Goal: Use online tool/utility: Utilize a website feature to perform a specific function

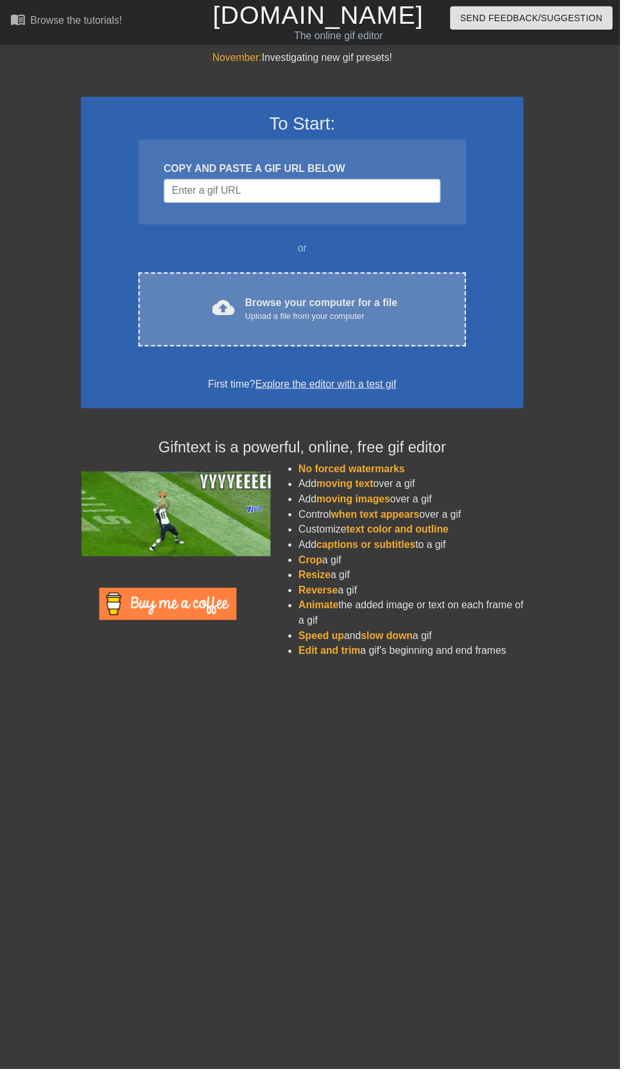
click at [179, 323] on div "cloud_upload Browse your computer for a file Upload a file from your computer" at bounding box center [307, 314] width 279 height 29
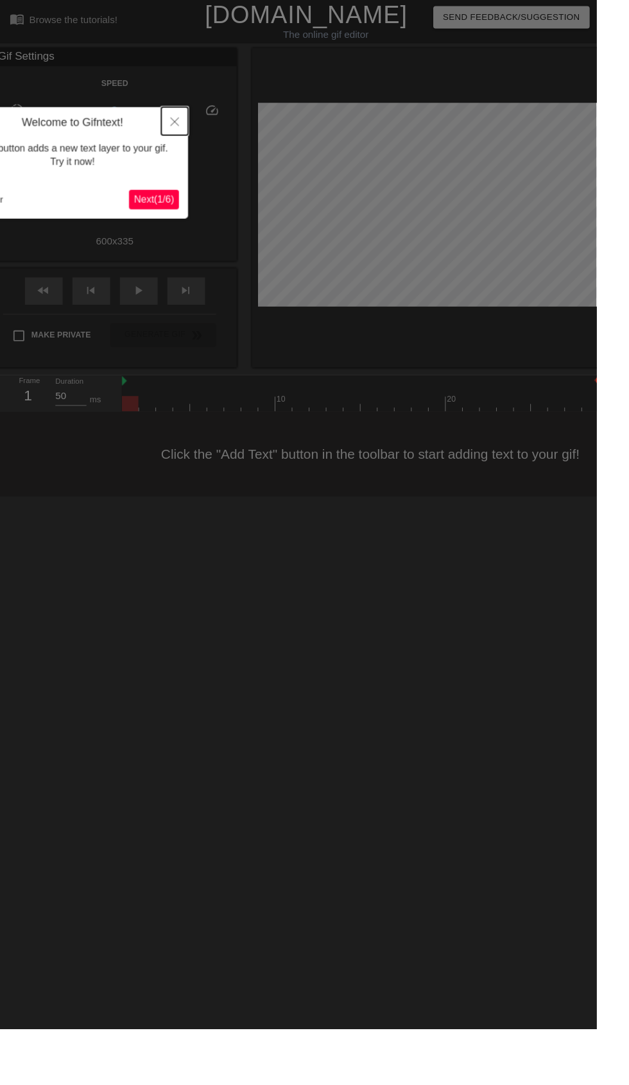
click at [191, 133] on button "Close" at bounding box center [184, 128] width 28 height 30
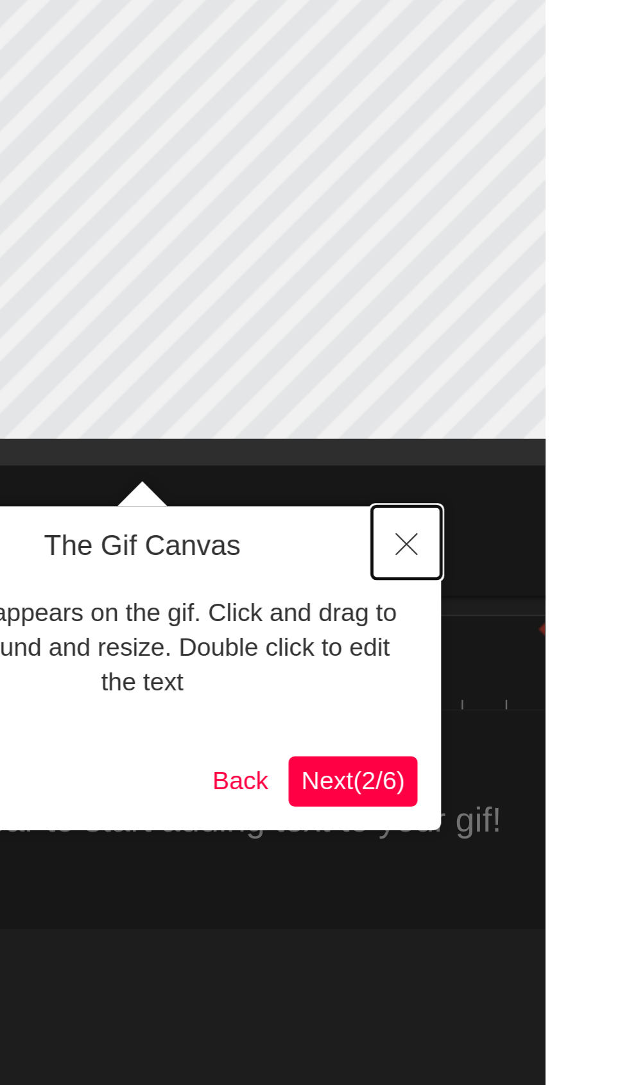
click at [573, 368] on icon "Close" at bounding box center [572, 366] width 9 height 9
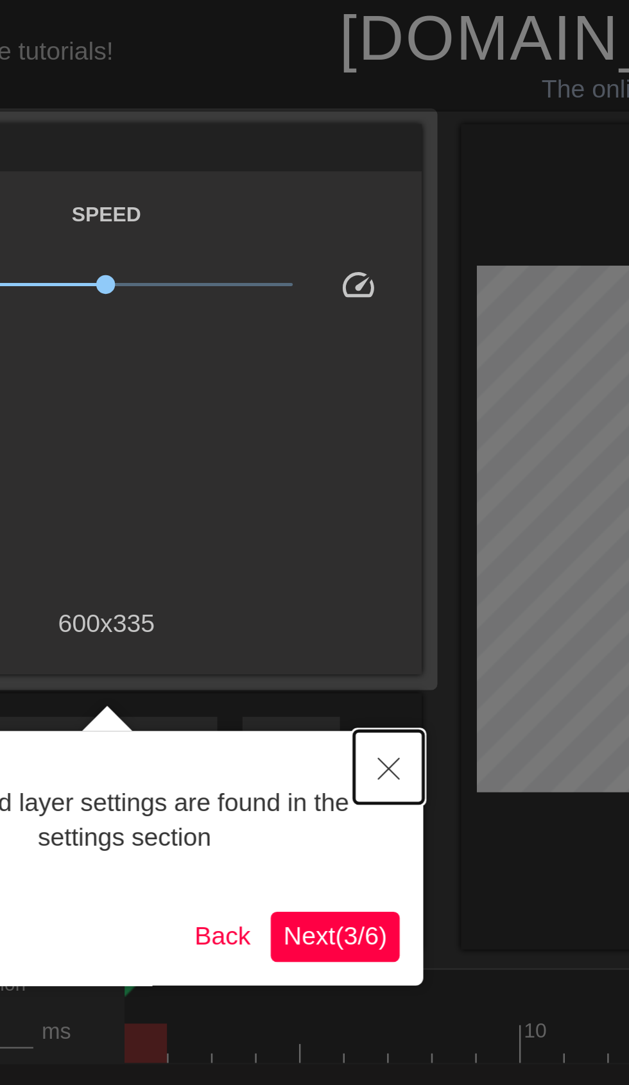
click at [225, 316] on button "Close" at bounding box center [236, 313] width 28 height 30
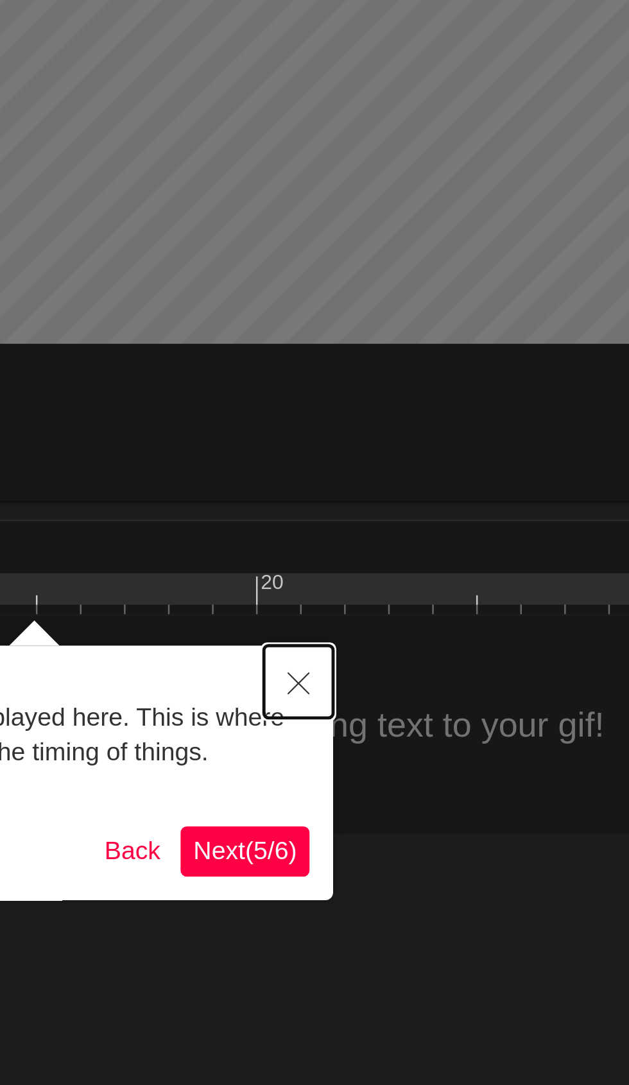
click at [494, 460] on button "Close" at bounding box center [486, 462] width 28 height 30
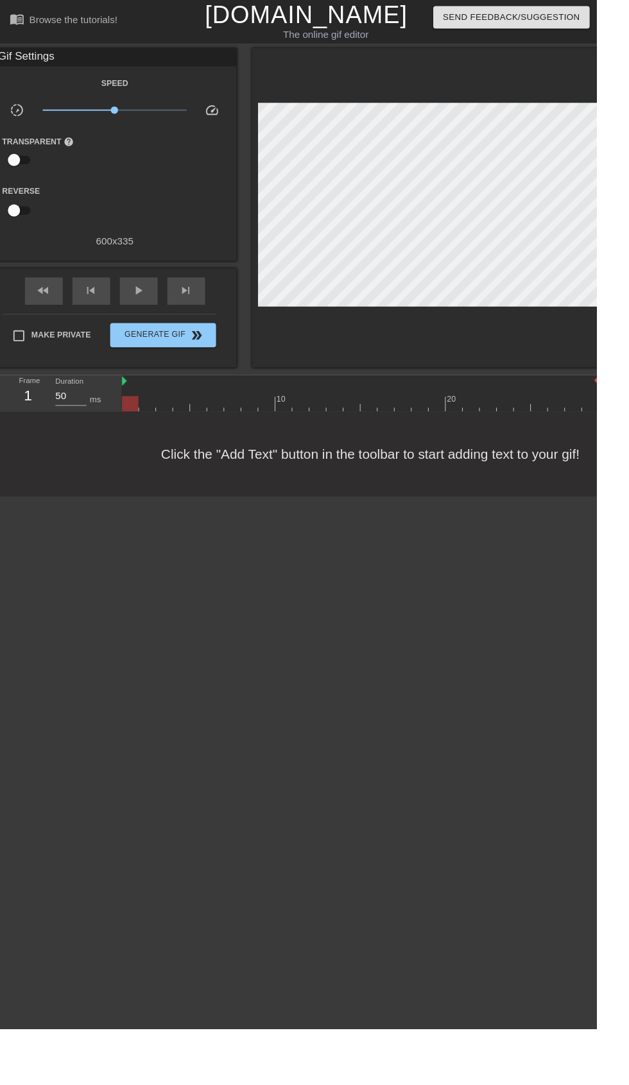
click at [209, 465] on div "Click the "Add Text" button in the toolbar to start adding text to your gif!" at bounding box center [314, 479] width 629 height 89
click at [61, 53] on div "Gif Settings" at bounding box center [121, 60] width 257 height 19
click at [164, 416] on div at bounding box center [155, 417] width 18 height 16
click at [62, 417] on input "50" at bounding box center [74, 418] width 33 height 21
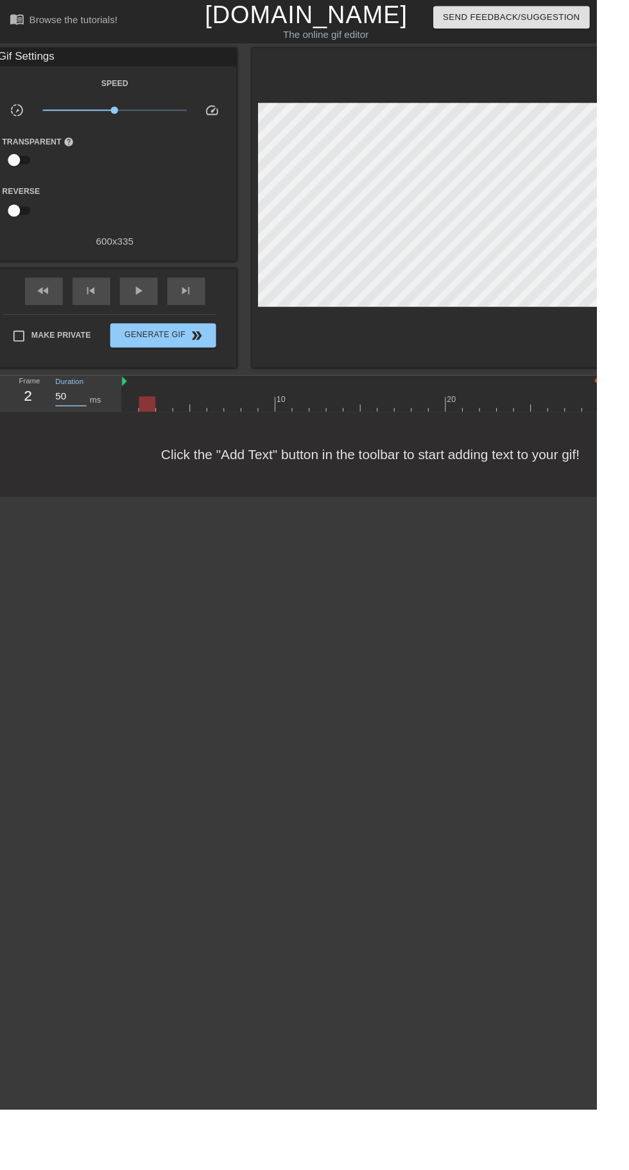
click at [246, 425] on div at bounding box center [379, 426] width 503 height 16
